Goal: Check status: Check status

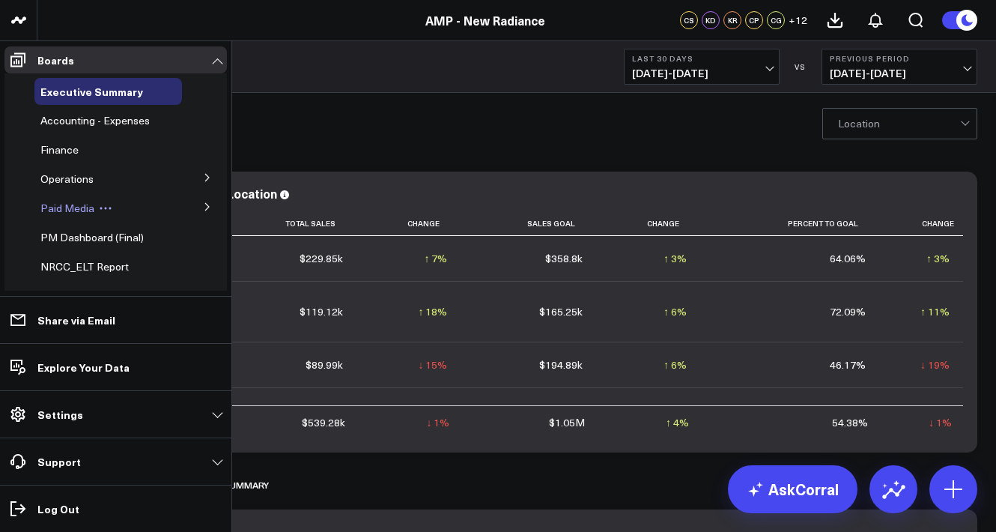
click at [78, 208] on span "Paid Media" at bounding box center [67, 208] width 54 height 14
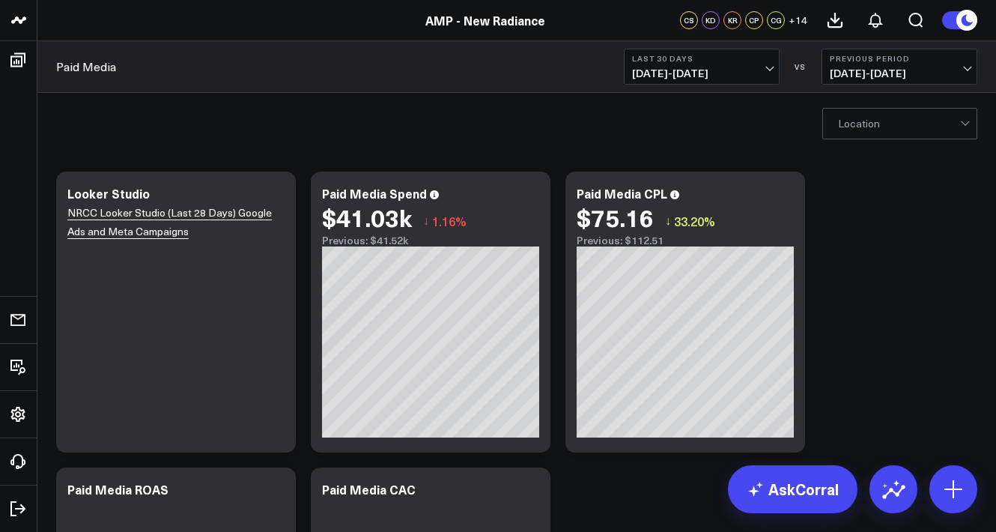
click at [705, 77] on span "07/15/25 - 08/13/25" at bounding box center [701, 73] width 139 height 12
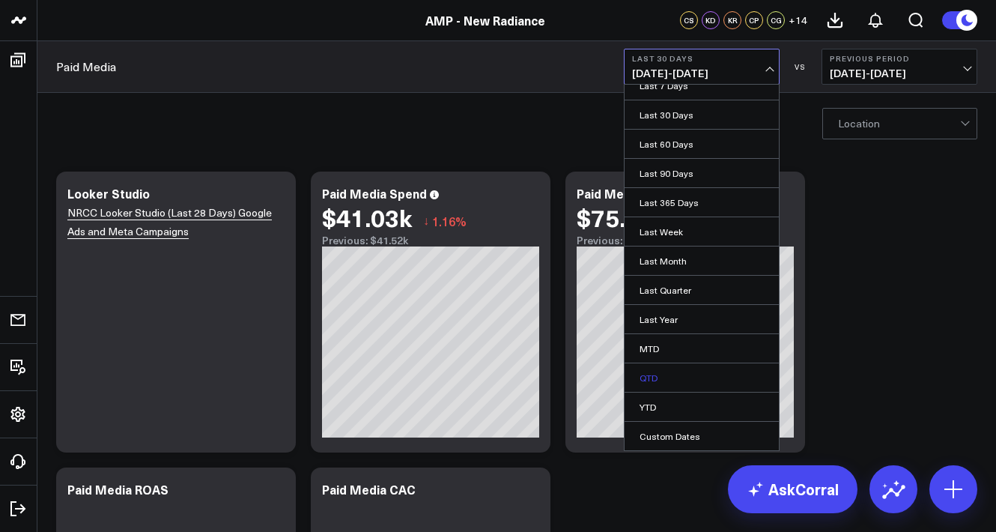
scroll to position [43, 0]
click at [673, 402] on link "YTD" at bounding box center [702, 407] width 154 height 28
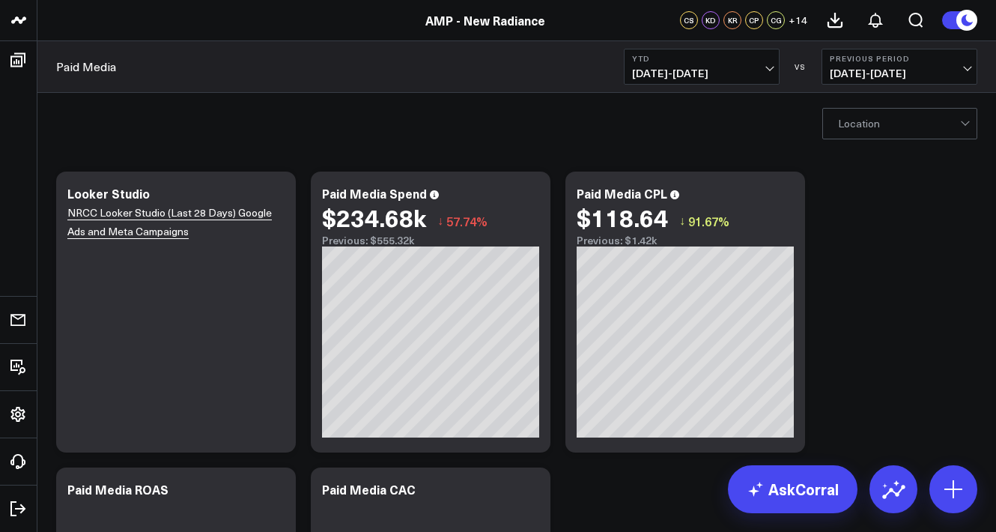
click at [721, 69] on span "01/01/25 - 08/13/25" at bounding box center [701, 73] width 139 height 12
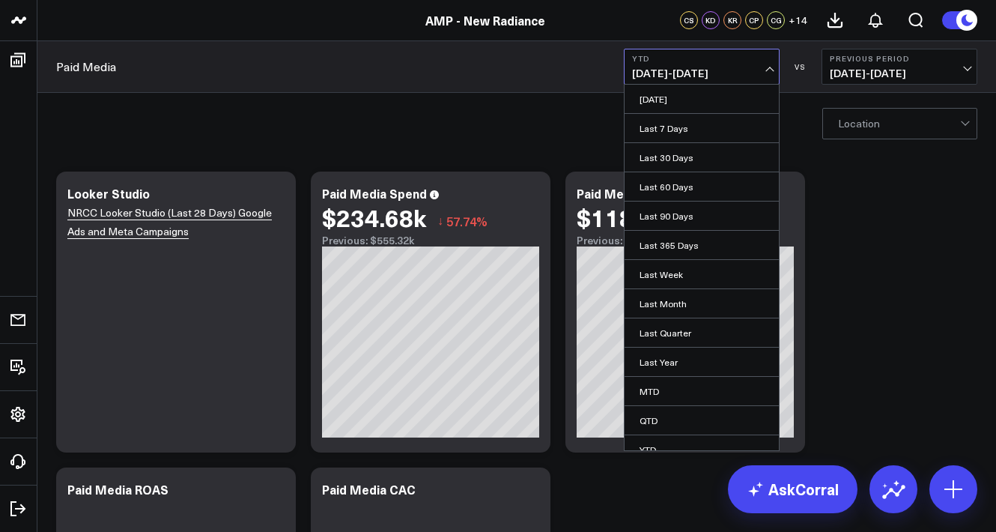
click at [405, 79] on div "Paid Media YTD 01/01/25 - 08/13/25 Yesterday Last 7 Days Last 30 Days Last 60 D…" at bounding box center [516, 67] width 959 height 52
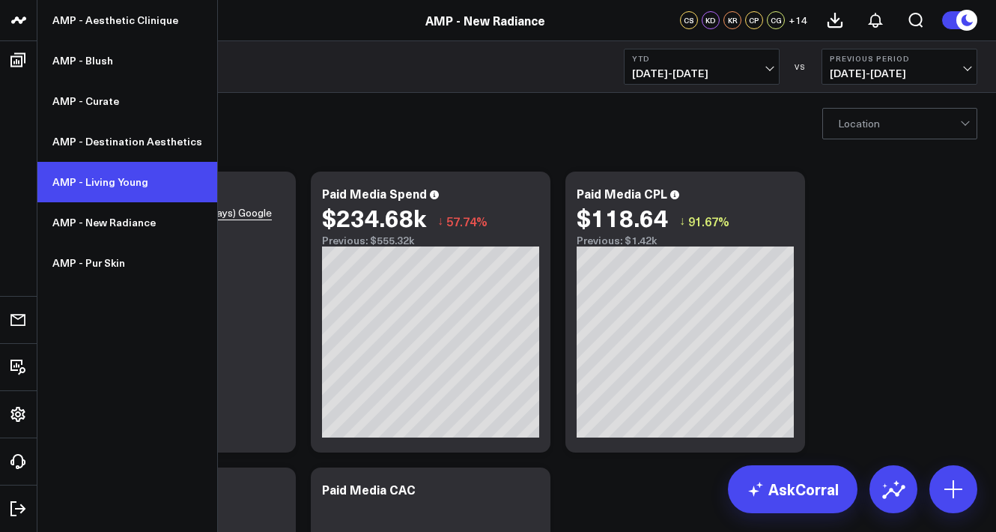
click at [96, 185] on link "AMP - Living Young" at bounding box center [127, 182] width 180 height 40
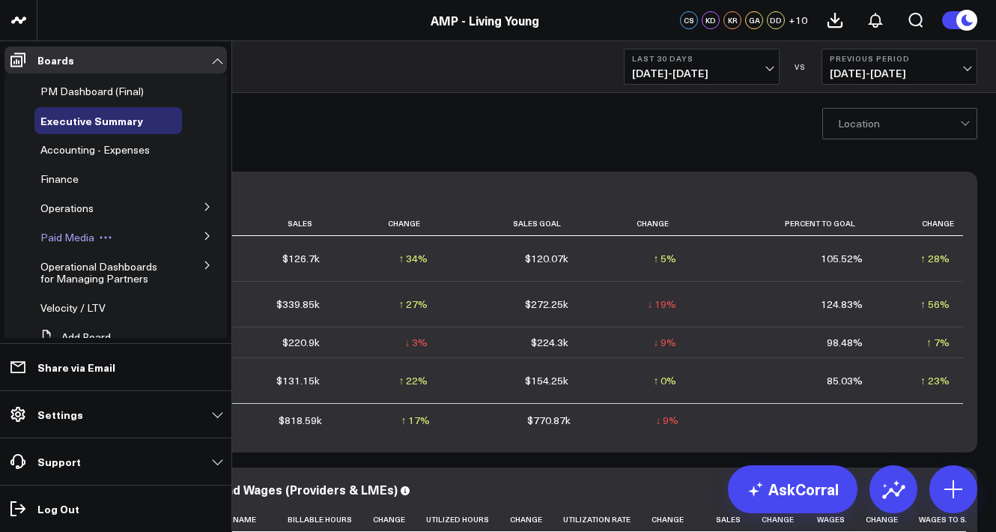
click at [90, 239] on span "Paid Media" at bounding box center [67, 237] width 54 height 14
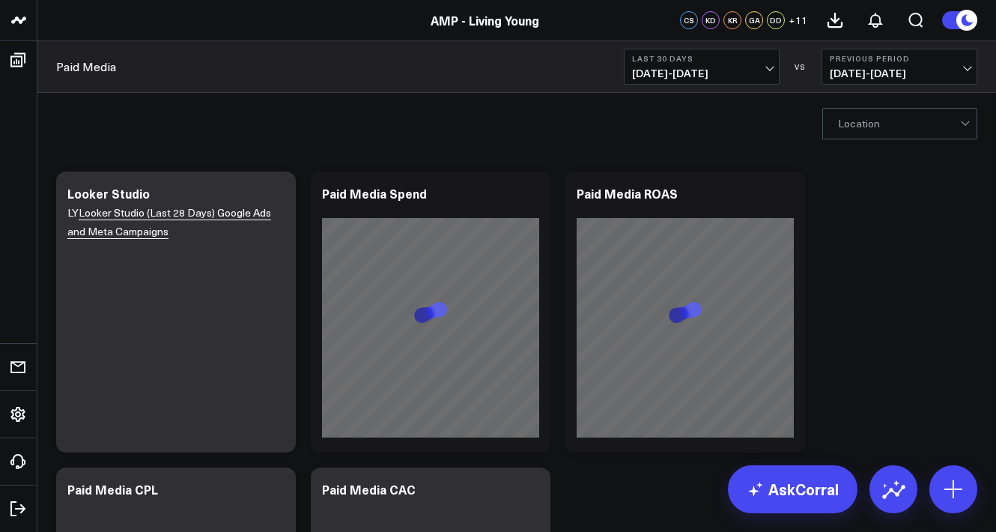
click at [760, 67] on button "Last 30 Days 07/15/25 - 08/13/25" at bounding box center [702, 67] width 156 height 36
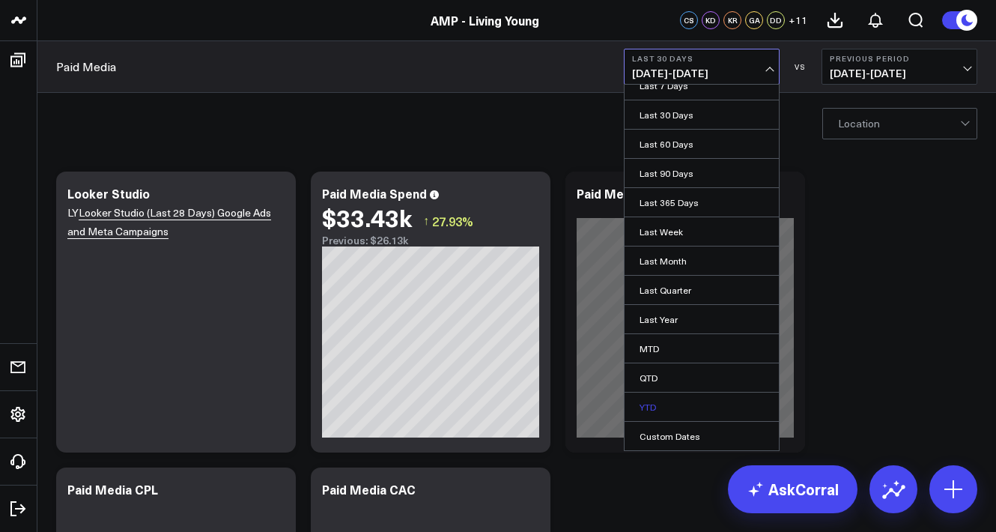
scroll to position [43, 0]
click at [675, 404] on link "YTD" at bounding box center [702, 407] width 154 height 28
